Goal: Task Accomplishment & Management: Complete application form

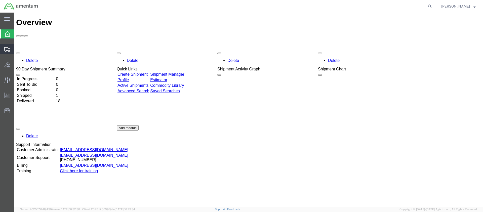
click at [0, 0] on span "Create Shipment" at bounding box center [0, 0] width 0 height 0
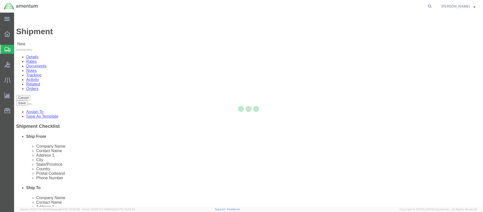
select select
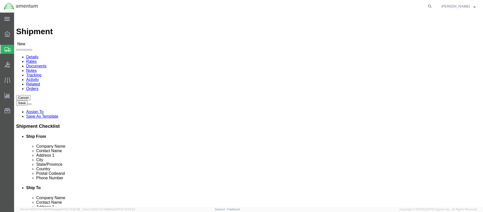
click input "text"
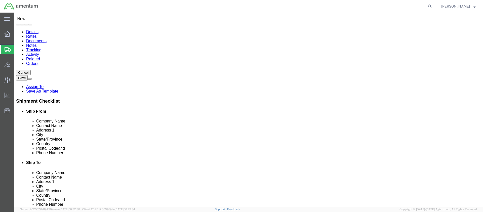
click input "text"
type input "Kennon"
click input "text"
type input "Matt Ocana"
click input "text"
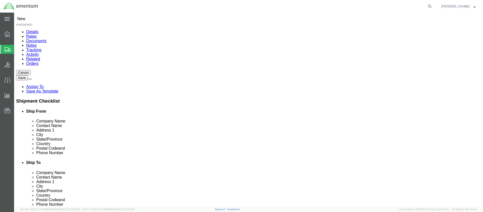
type input "1100 Hi Tech Drive"
click input "text"
type input "Sheridan"
click body "Shipment New Details Rates Documents Notes Tracking Activity Related Orders Can…"
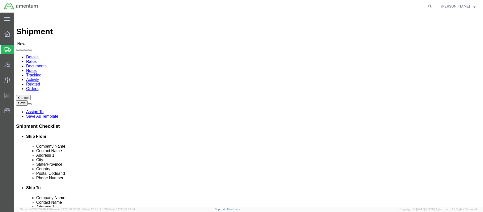
scroll to position [0, 0]
click input "text"
type input "82801"
click input "text"
type input "u"
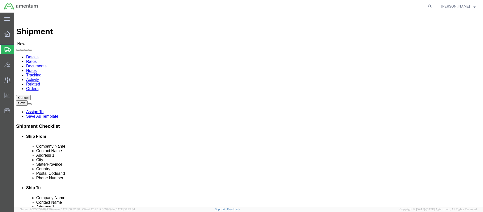
type input "USA"
click input "text"
type input "307.674.6498"
click input "text"
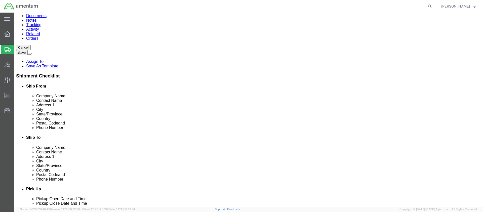
type input "M"
type input "matt.o"
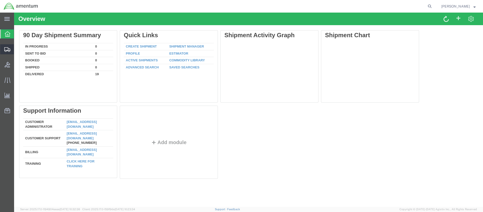
click at [0, 0] on span "Create Shipment" at bounding box center [0, 0] width 0 height 0
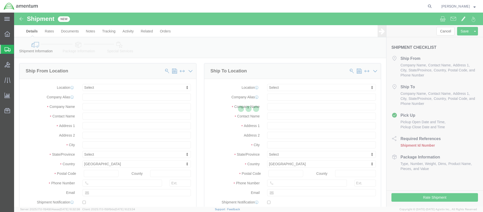
select select
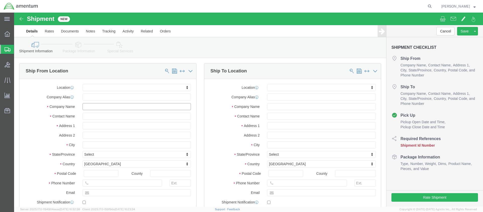
click input "text"
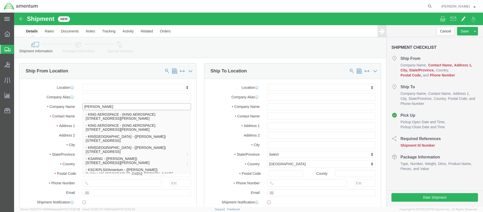
scroll to position [25, 0]
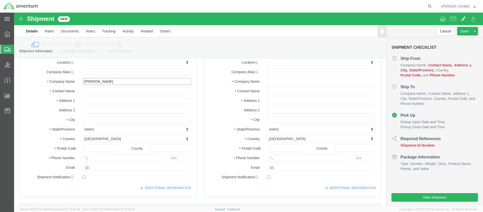
type input "Kennon"
click input "text"
type input "Matt Ocana"
click input "text"
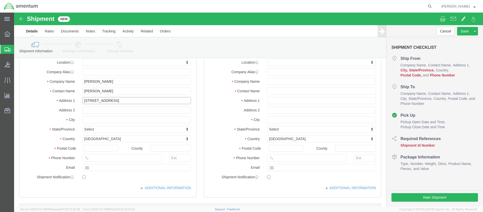
type input "1100 Hi Tech Drive"
click input "text"
type input "Sheridan"
click body "Shipment New Details Rates Documents Notes Tracking Activity Related Orders Can…"
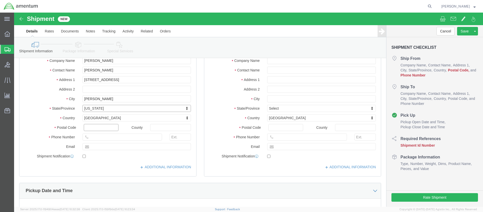
click input "text"
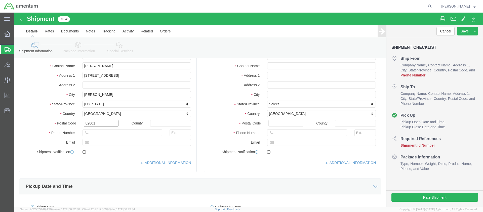
type input "82801"
click input "text"
type input "3076746498"
click input "text"
type input "matt.ocana@kennoncovers.com"
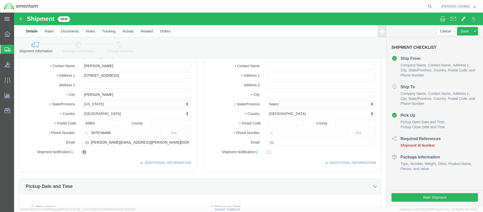
click input "checkbox"
checkbox input "true"
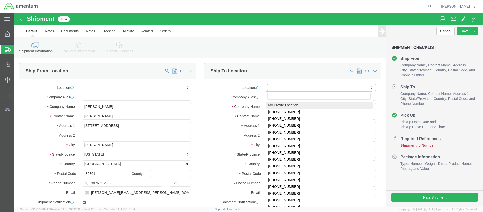
click body "Shipment New Details Rates Documents Notes Tracking Activity Related Orders Can…"
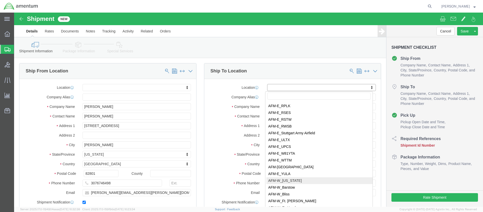
select select "59333"
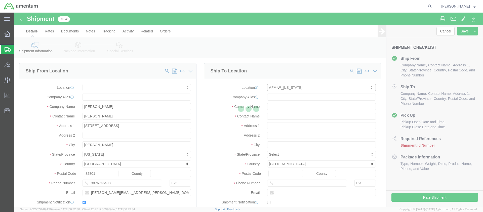
select select "AK"
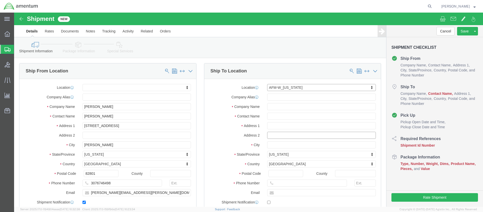
drag, startPoint x: 277, startPoint y: 122, endPoint x: 301, endPoint y: 120, distance: 23.5
click input "text"
type input "Hanger 7, Rm 125"
click input "text"
type input "James Spear"
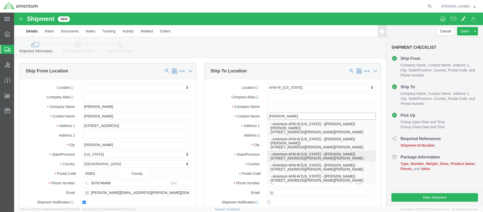
click p "- Amentum AFM-W Alaska - (James Spear) 2077 Montgomery Road, HGR7/Room 125, For…"
select select
select select "AK"
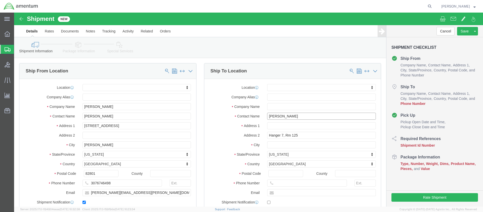
scroll to position [50, 0]
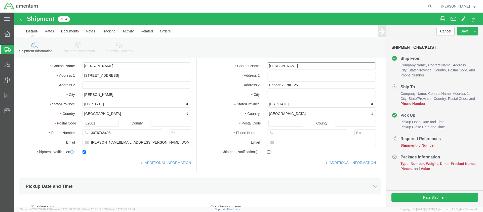
type input "James Spear"
click input "text"
type input "9073223363"
click input "text"
type input "james.h.spear6.ctr@army.mil"
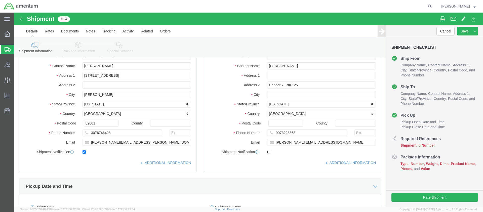
click input "checkbox"
checkbox input "true"
click input "text"
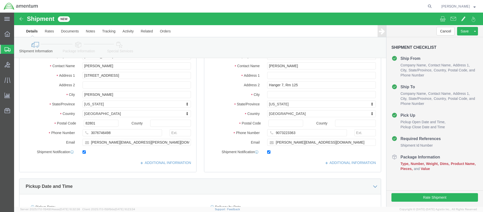
type input "4999"
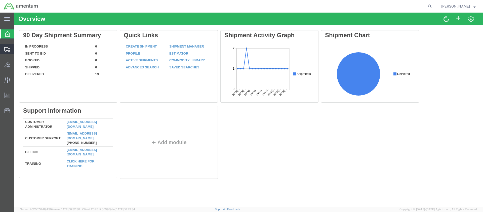
click at [0, 0] on span "Create Shipment" at bounding box center [0, 0] width 0 height 0
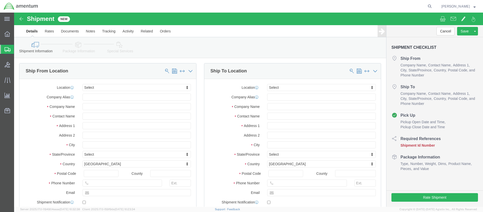
select select
